Goal: Task Accomplishment & Management: Use online tool/utility

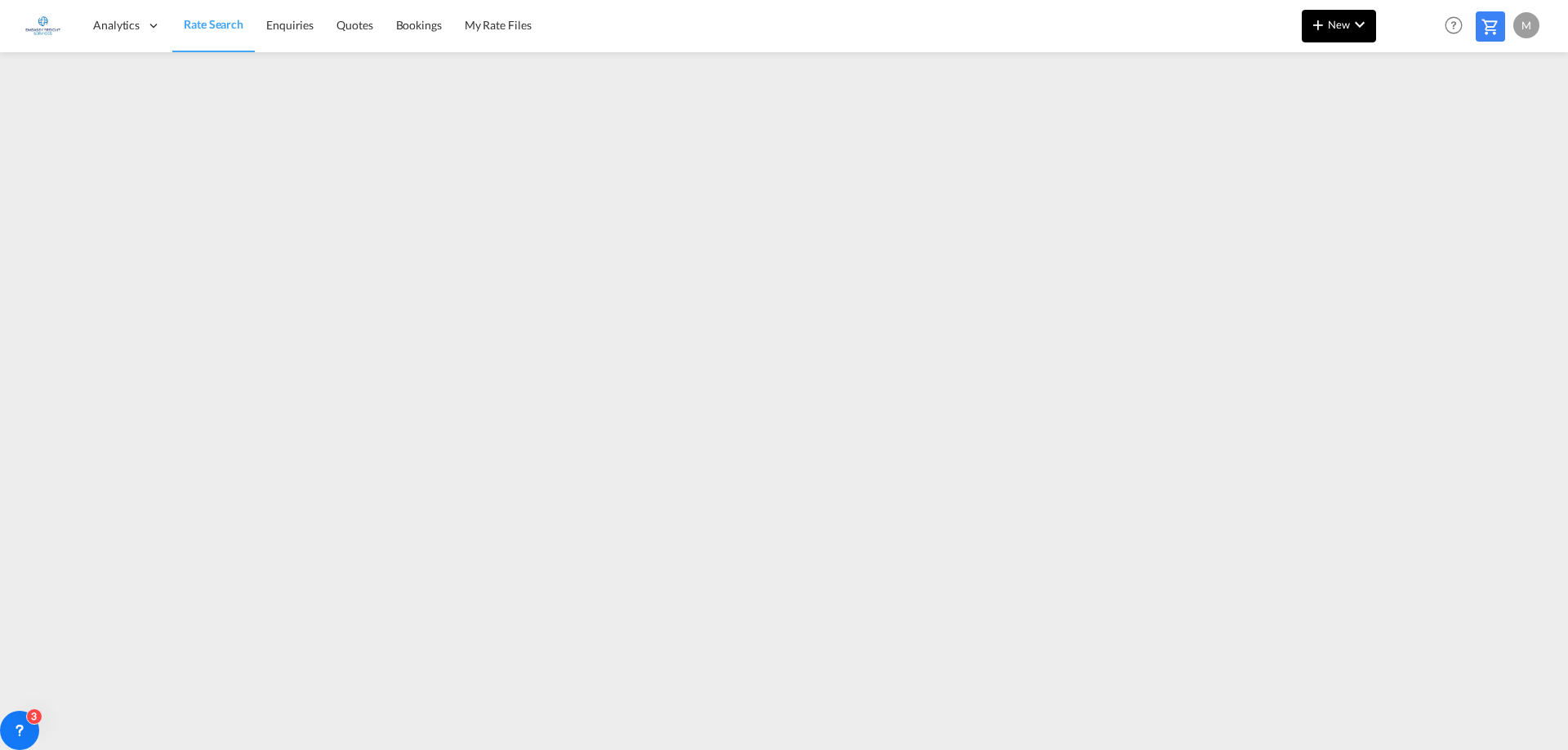
click at [1354, 29] on md-icon "icon-chevron-down" at bounding box center [1360, 25] width 20 height 20
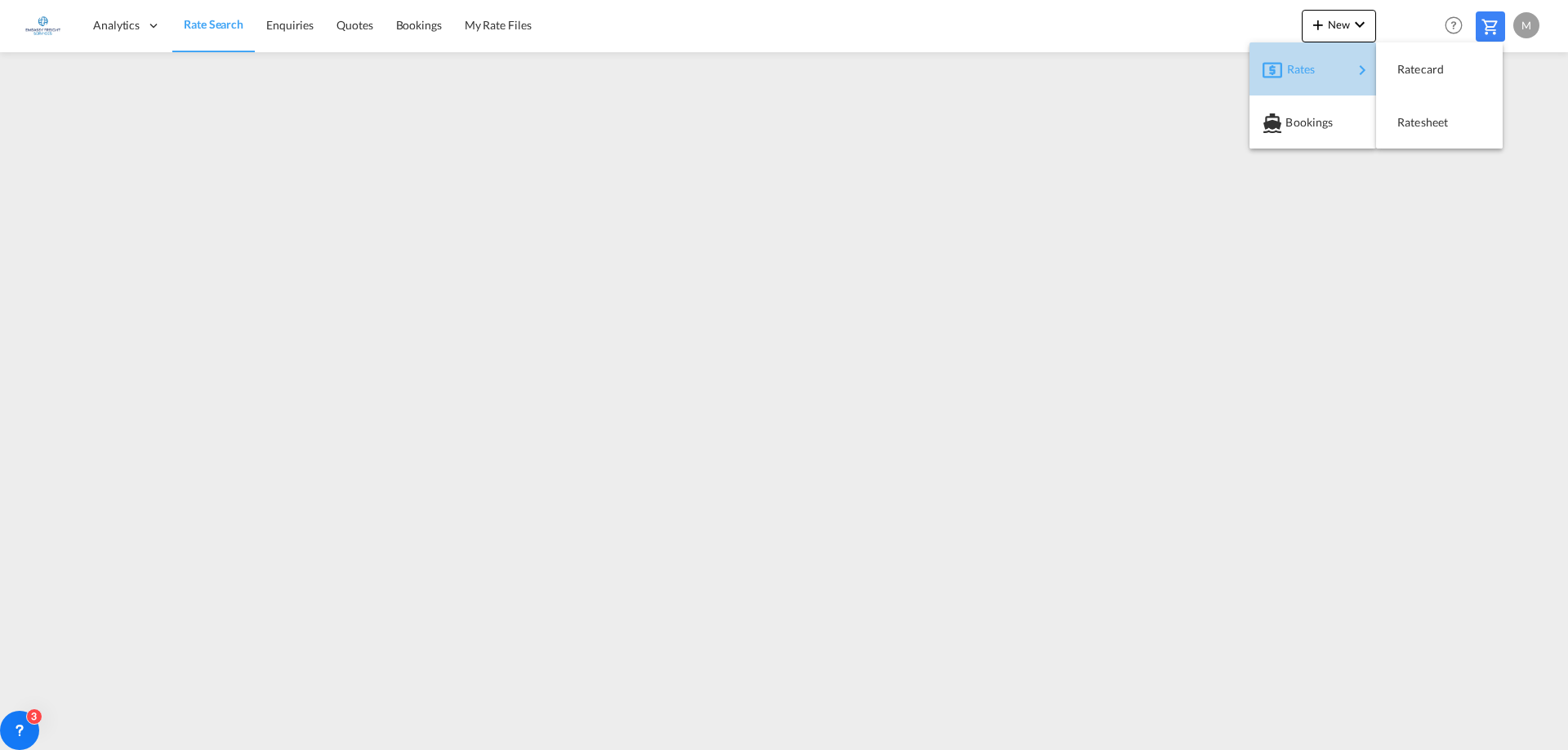
click at [1306, 68] on span "Rates" at bounding box center [1296, 69] width 20 height 33
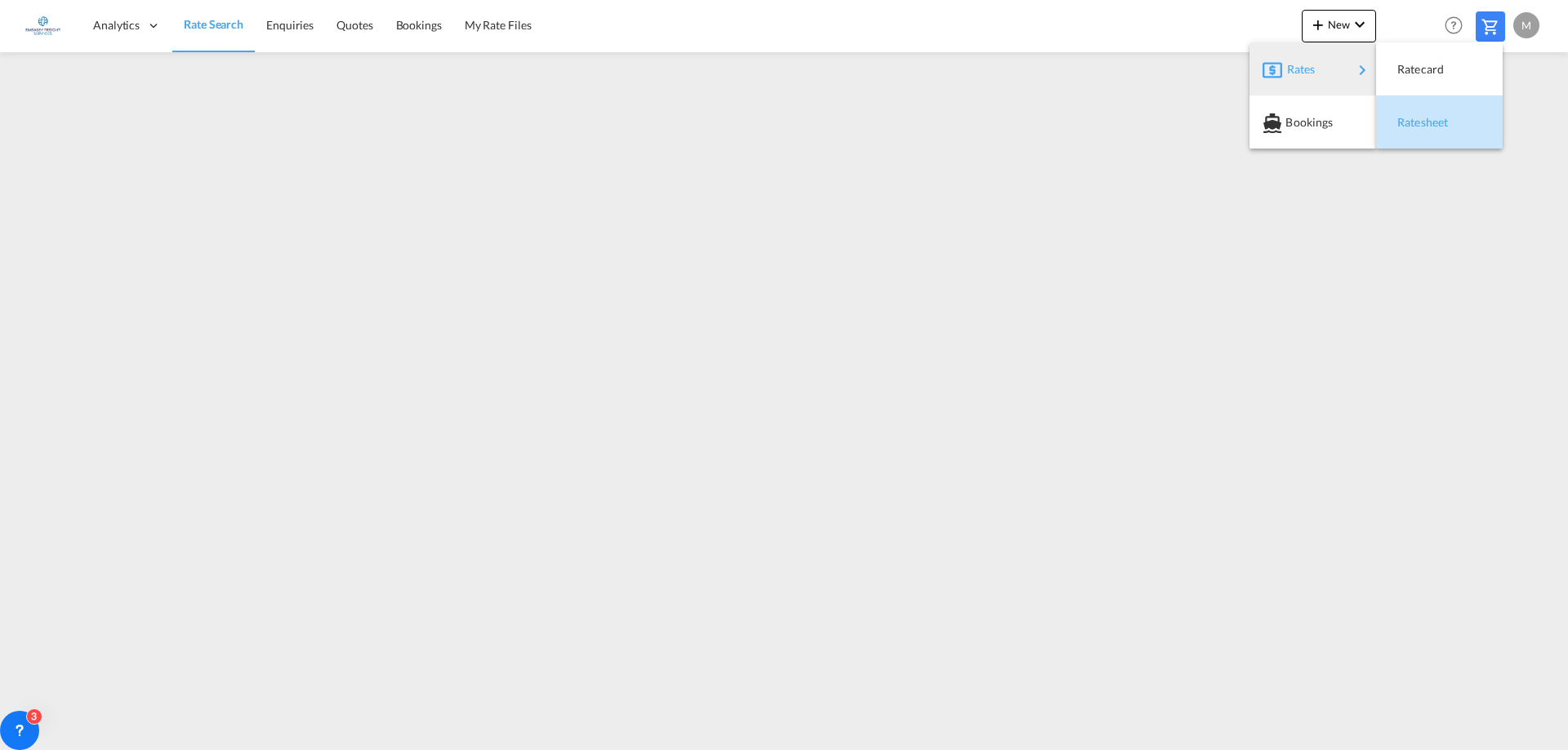
click at [1415, 120] on span "Ratesheet" at bounding box center [1406, 123] width 18 height 33
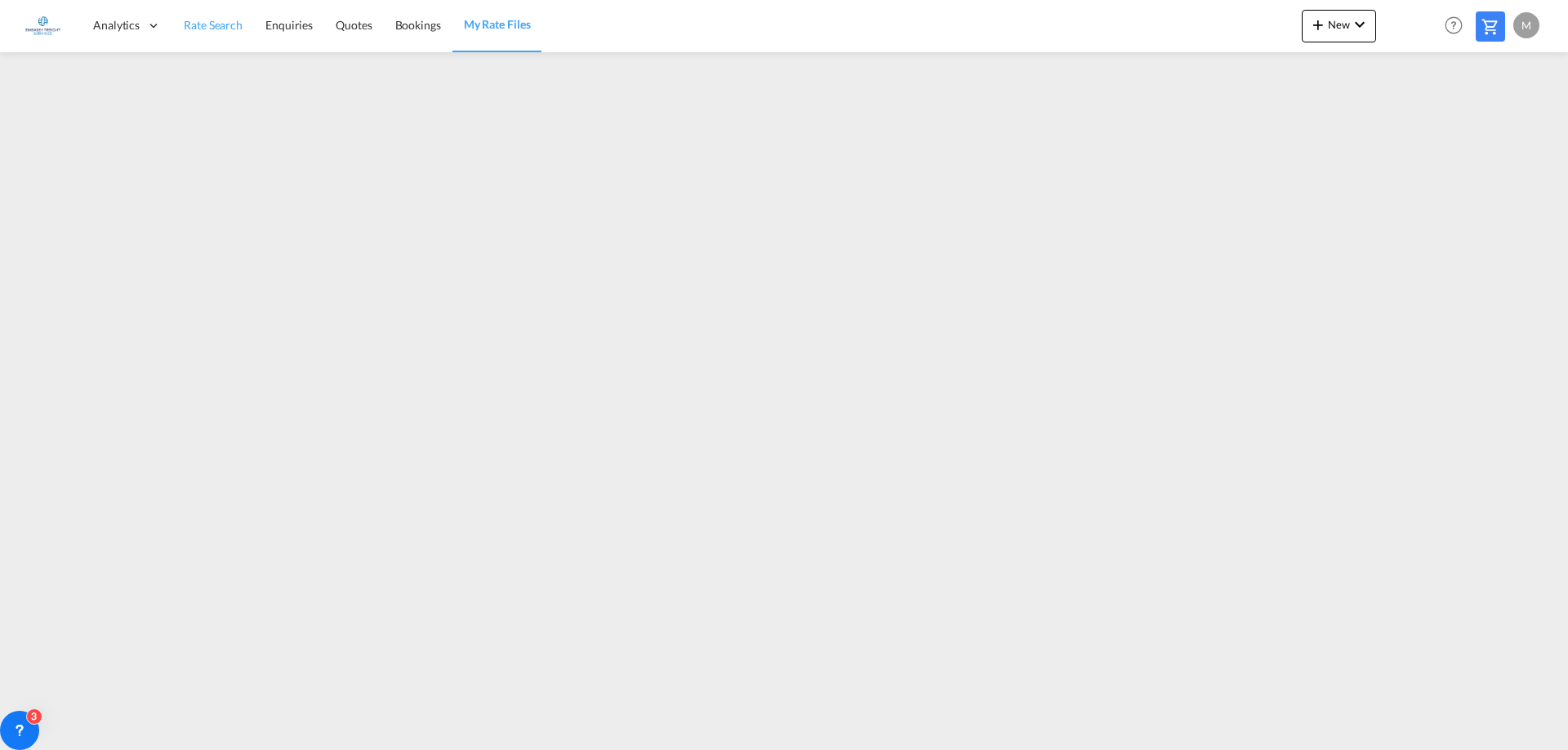
click at [205, 35] on link "Rate Search" at bounding box center [213, 26] width 82 height 53
